Goal: Task Accomplishment & Management: Manage account settings

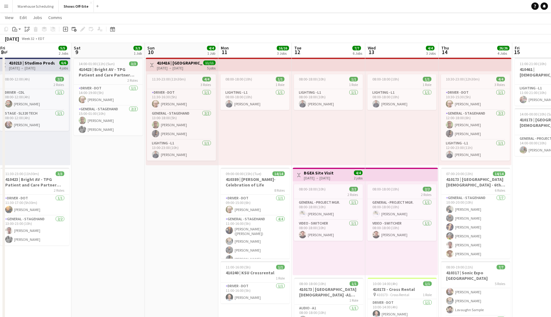
click at [183, 66] on div "[DATE] → [DATE]" at bounding box center [180, 68] width 46 height 5
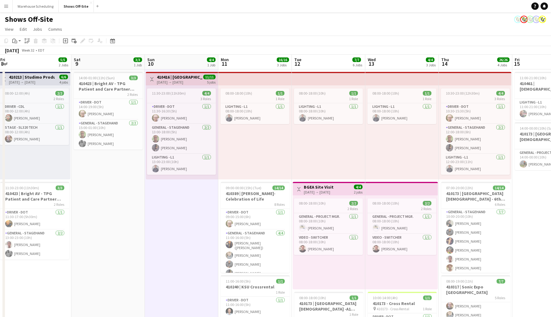
click at [190, 78] on h3 "410416 | [GEOGRAPHIC_DATA][DEMOGRAPHIC_DATA] - [GEOGRAPHIC_DATA]" at bounding box center [180, 77] width 46 height 6
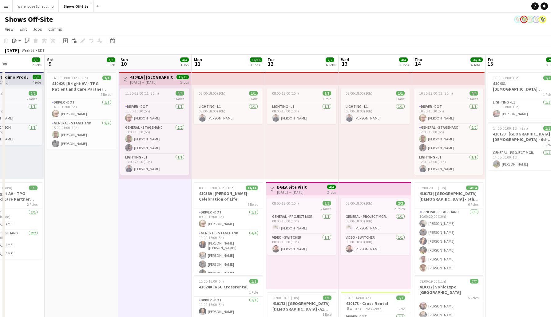
scroll to position [0, 130]
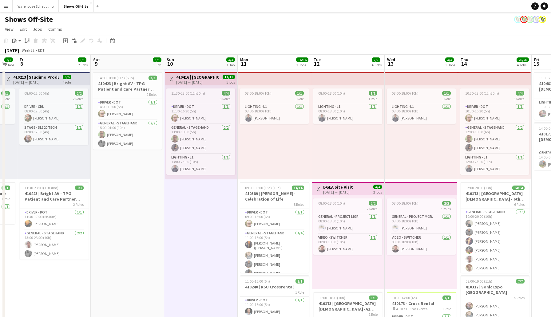
click at [199, 79] on h3 "410416 | [GEOGRAPHIC_DATA][DEMOGRAPHIC_DATA] - [GEOGRAPHIC_DATA]" at bounding box center [199, 77] width 46 height 6
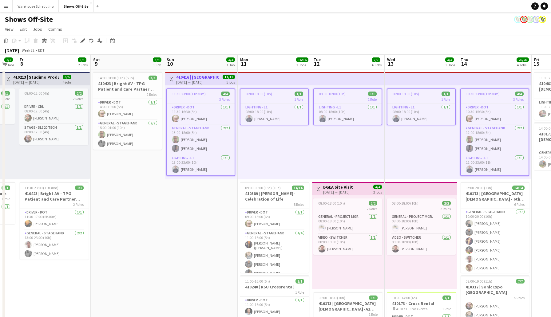
click at [206, 77] on h3 "410416 | [GEOGRAPHIC_DATA][DEMOGRAPHIC_DATA] - [GEOGRAPHIC_DATA]" at bounding box center [199, 77] width 46 height 6
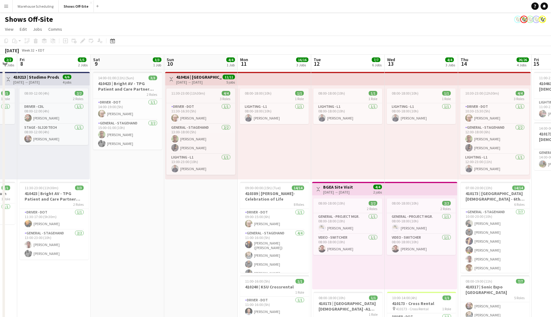
click at [206, 77] on h3 "410416 | [GEOGRAPHIC_DATA][DEMOGRAPHIC_DATA] - [GEOGRAPHIC_DATA]" at bounding box center [199, 77] width 46 height 6
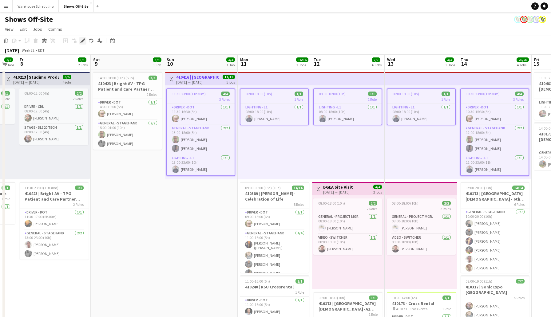
click at [83, 40] on icon at bounding box center [82, 40] width 3 height 3
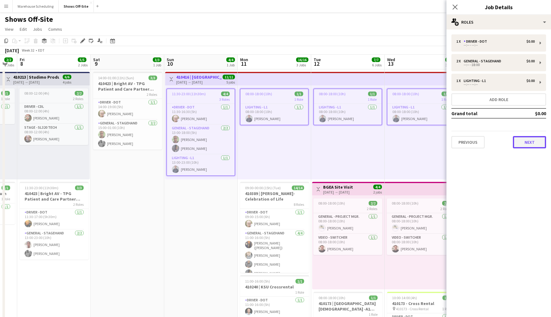
click at [532, 140] on button "Next" at bounding box center [529, 142] width 33 height 12
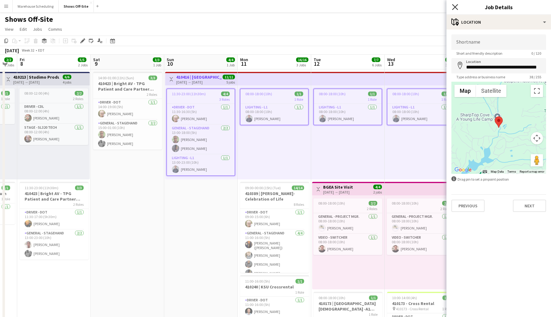
click at [454, 6] on icon at bounding box center [455, 7] width 6 height 6
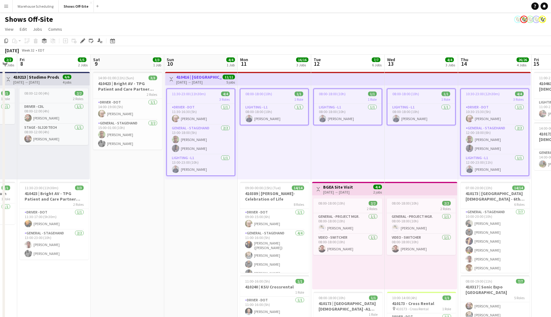
click at [350, 50] on div "[DATE] Week 32 • EDT" at bounding box center [275, 50] width 551 height 9
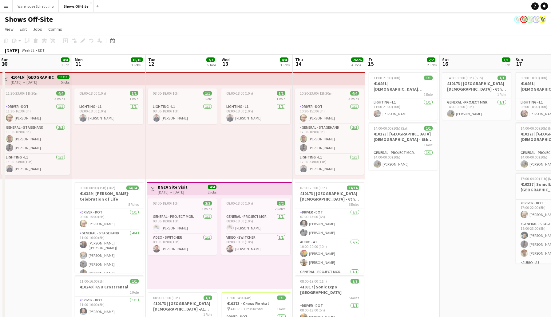
scroll to position [0, 141]
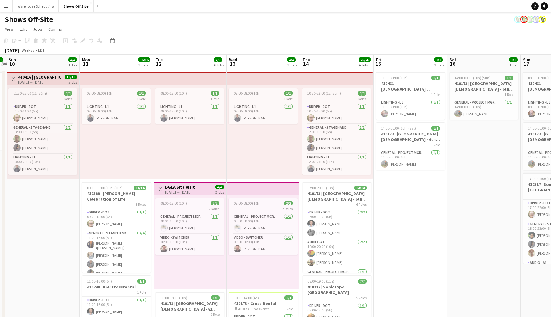
click at [42, 77] on h3 "410416 | [GEOGRAPHIC_DATA][DEMOGRAPHIC_DATA] - [GEOGRAPHIC_DATA]" at bounding box center [41, 77] width 46 height 6
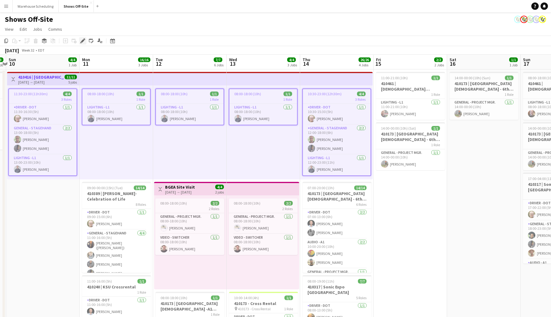
click at [83, 41] on icon "Edit" at bounding box center [82, 40] width 5 height 5
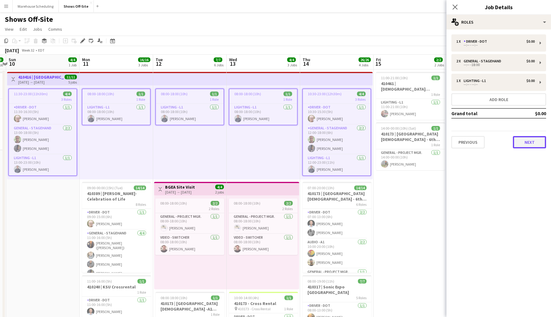
click at [529, 142] on button "Next" at bounding box center [529, 142] width 33 height 12
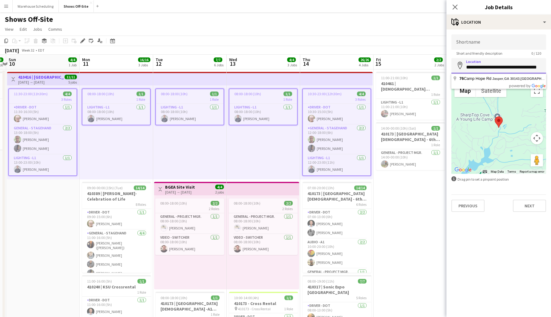
scroll to position [0, 8]
drag, startPoint x: 468, startPoint y: 68, endPoint x: 539, endPoint y: 73, distance: 71.2
click at [539, 73] on input "**********" at bounding box center [498, 65] width 95 height 15
click at [454, 7] on icon at bounding box center [455, 7] width 6 height 6
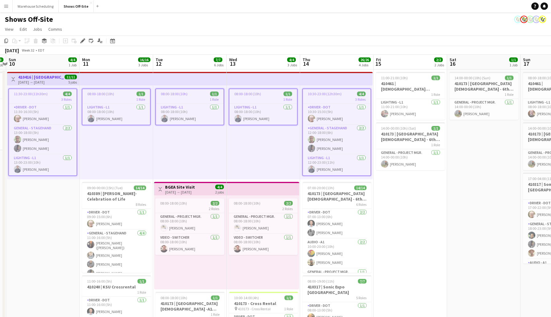
click at [410, 45] on app-toolbar "Copy Paste Paste Command V Paste with crew Command Shift V Paste linked Job [GE…" at bounding box center [275, 41] width 551 height 10
